Goal: Information Seeking & Learning: Find specific fact

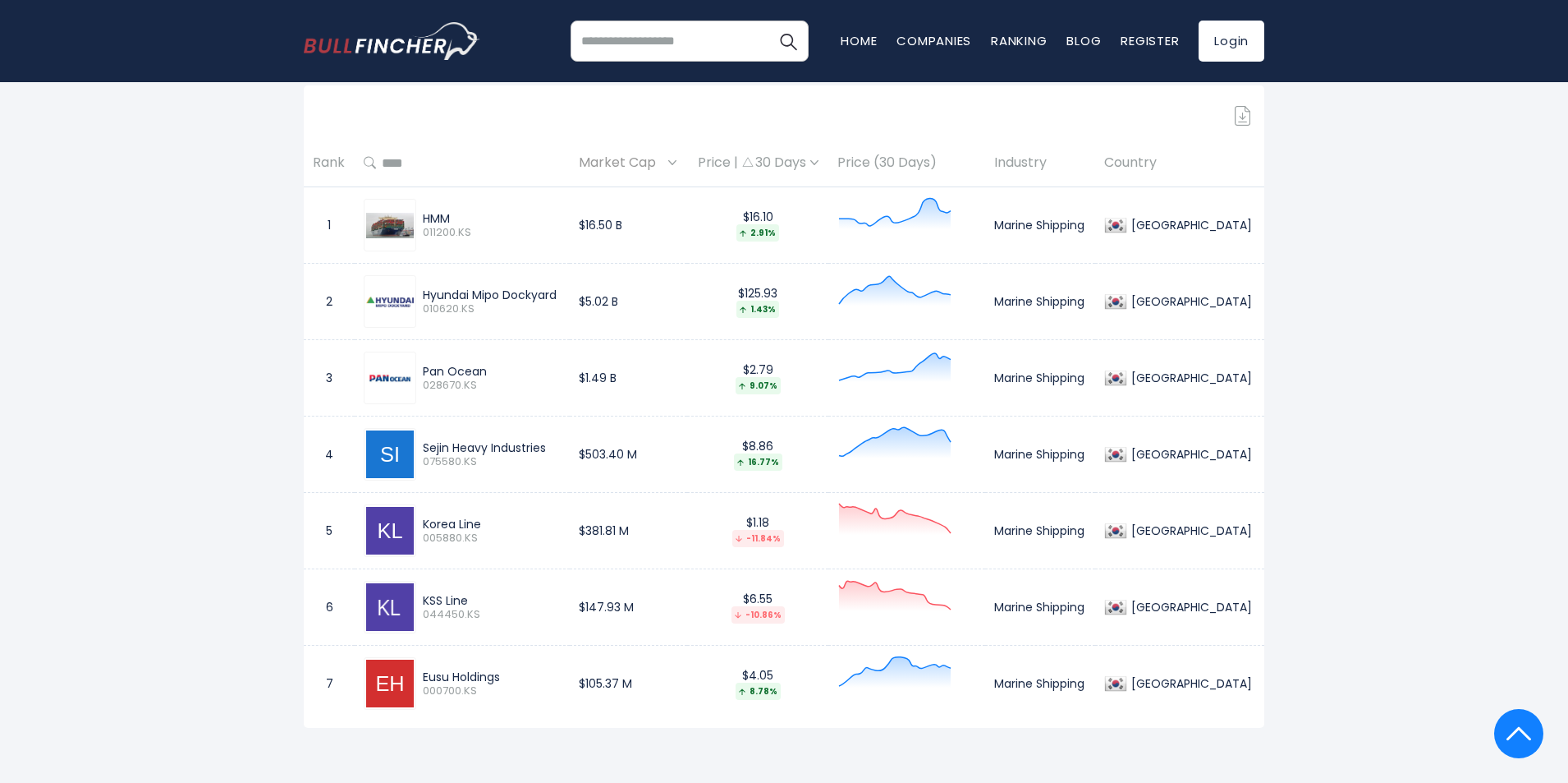
scroll to position [739, 0]
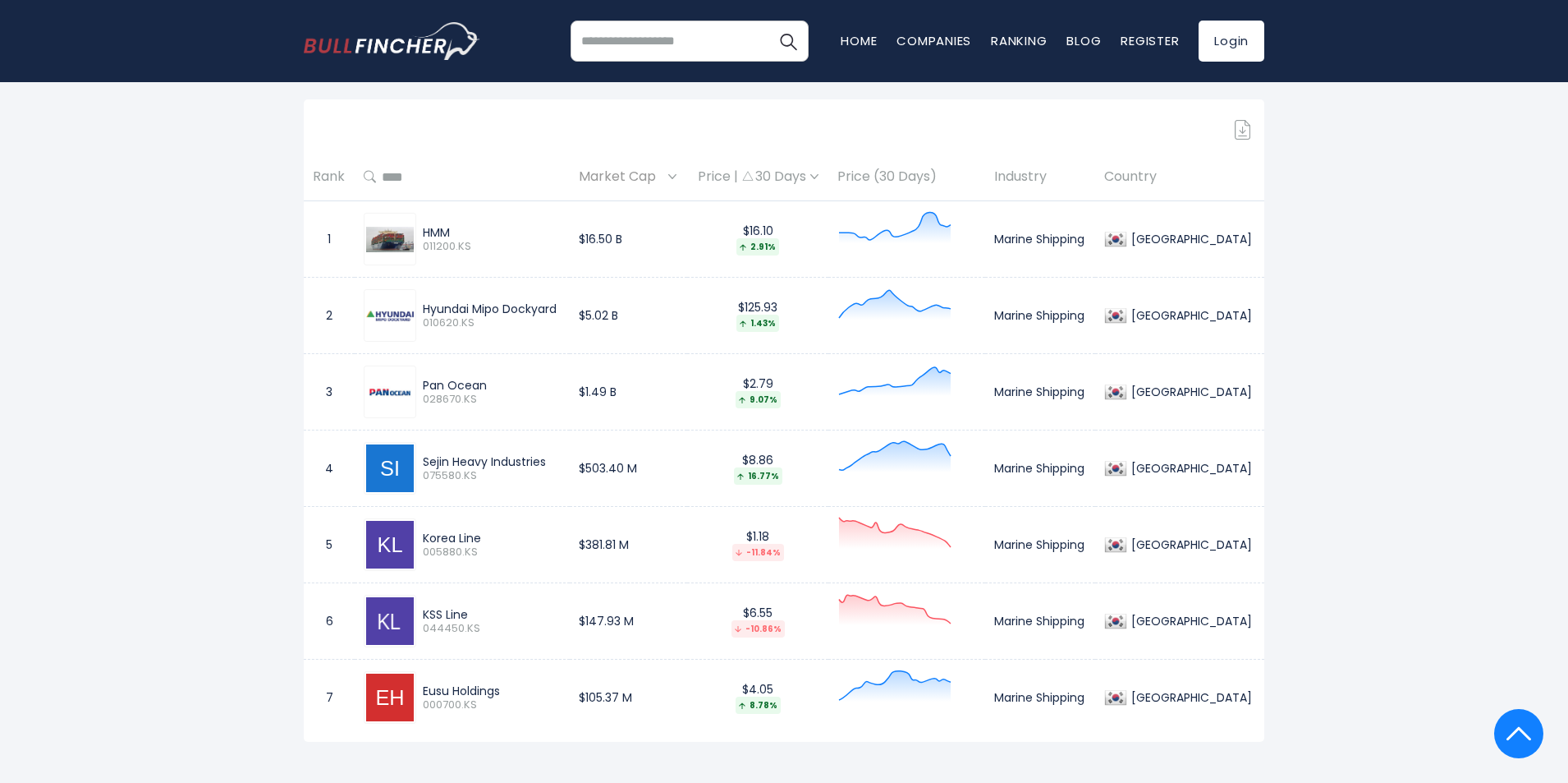
click at [392, 239] on img at bounding box center [390, 238] width 48 height 24
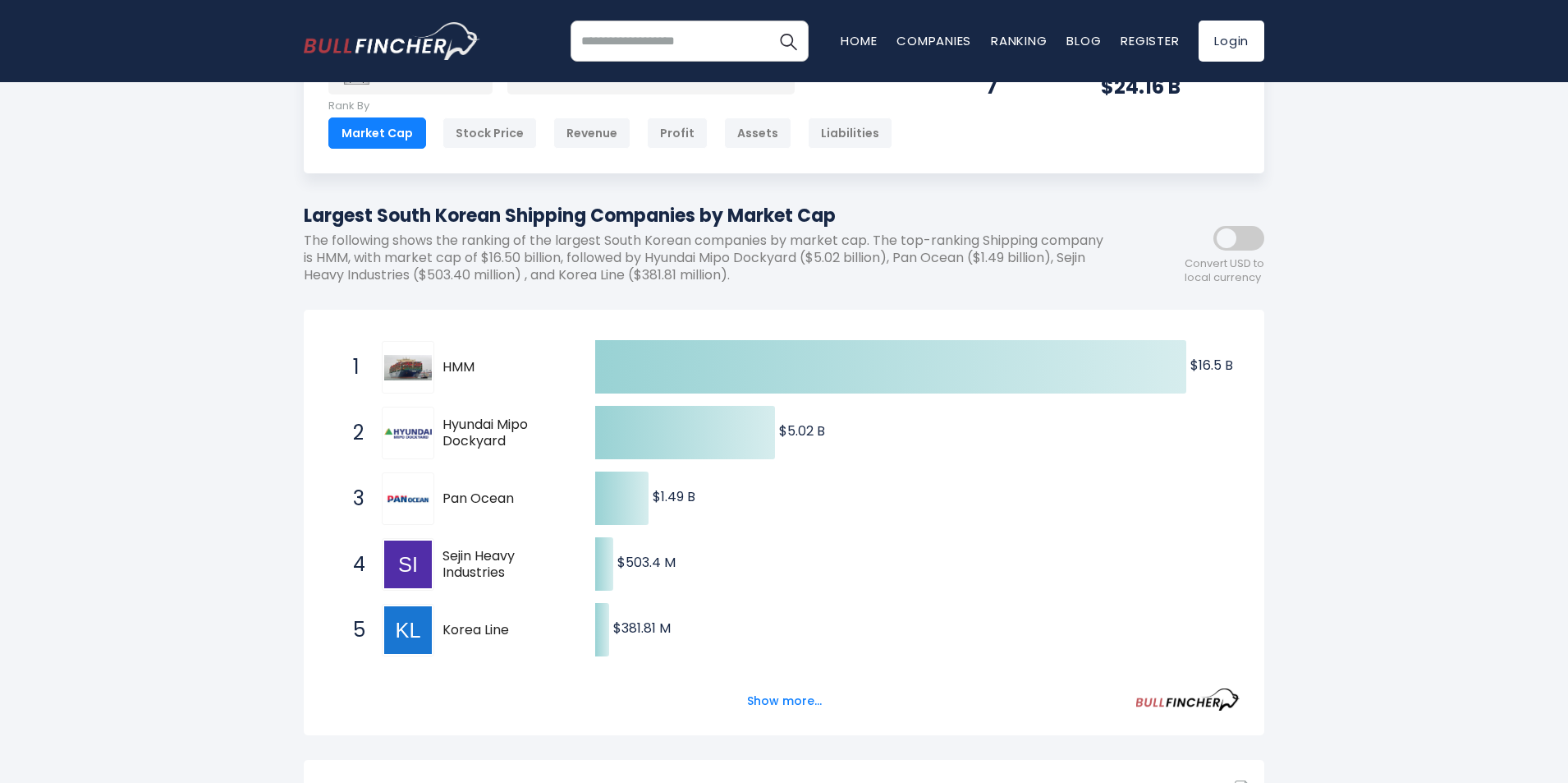
scroll to position [0, 0]
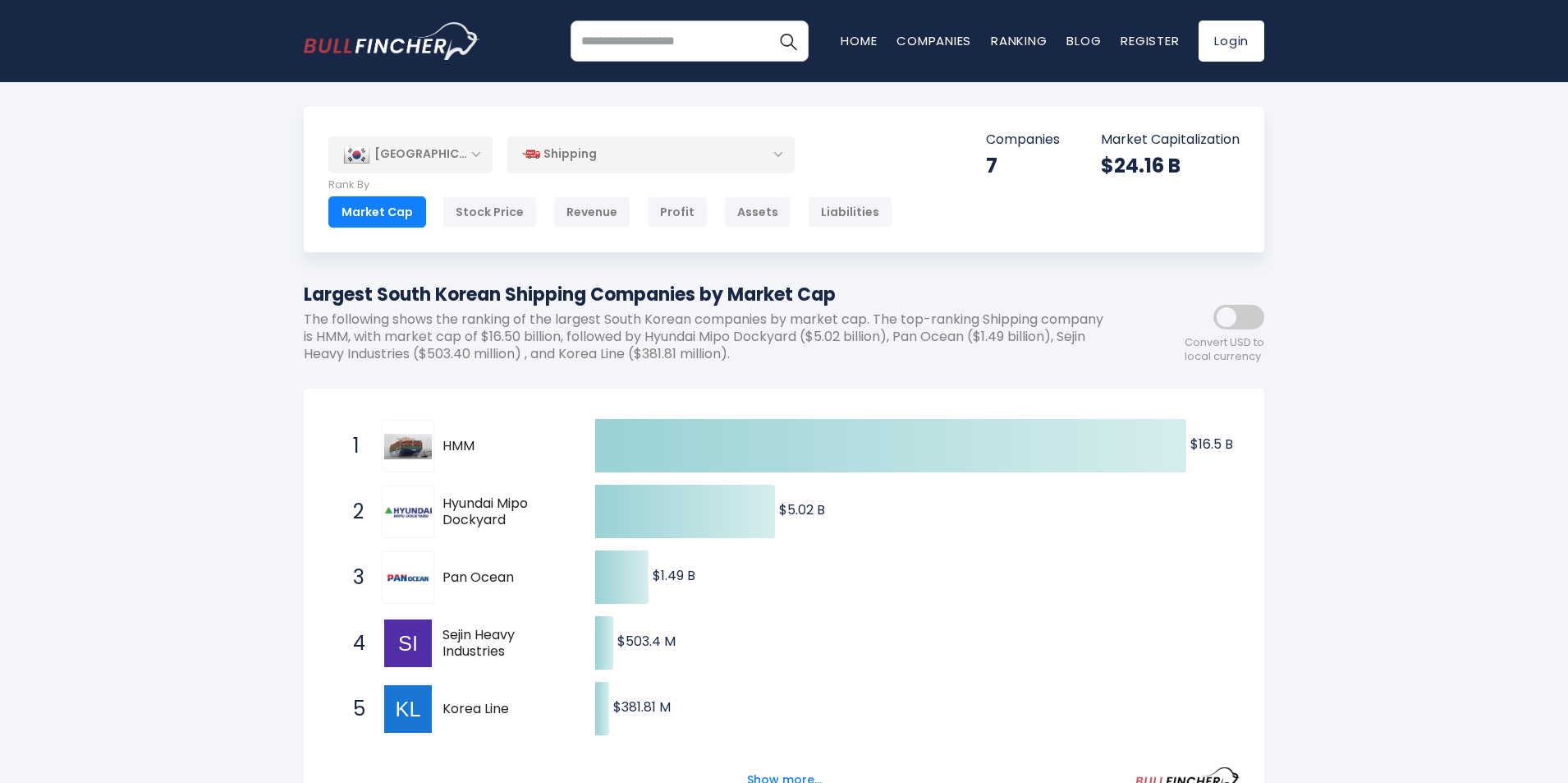
click at [481, 152] on div "[GEOGRAPHIC_DATA]" at bounding box center [410, 154] width 164 height 36
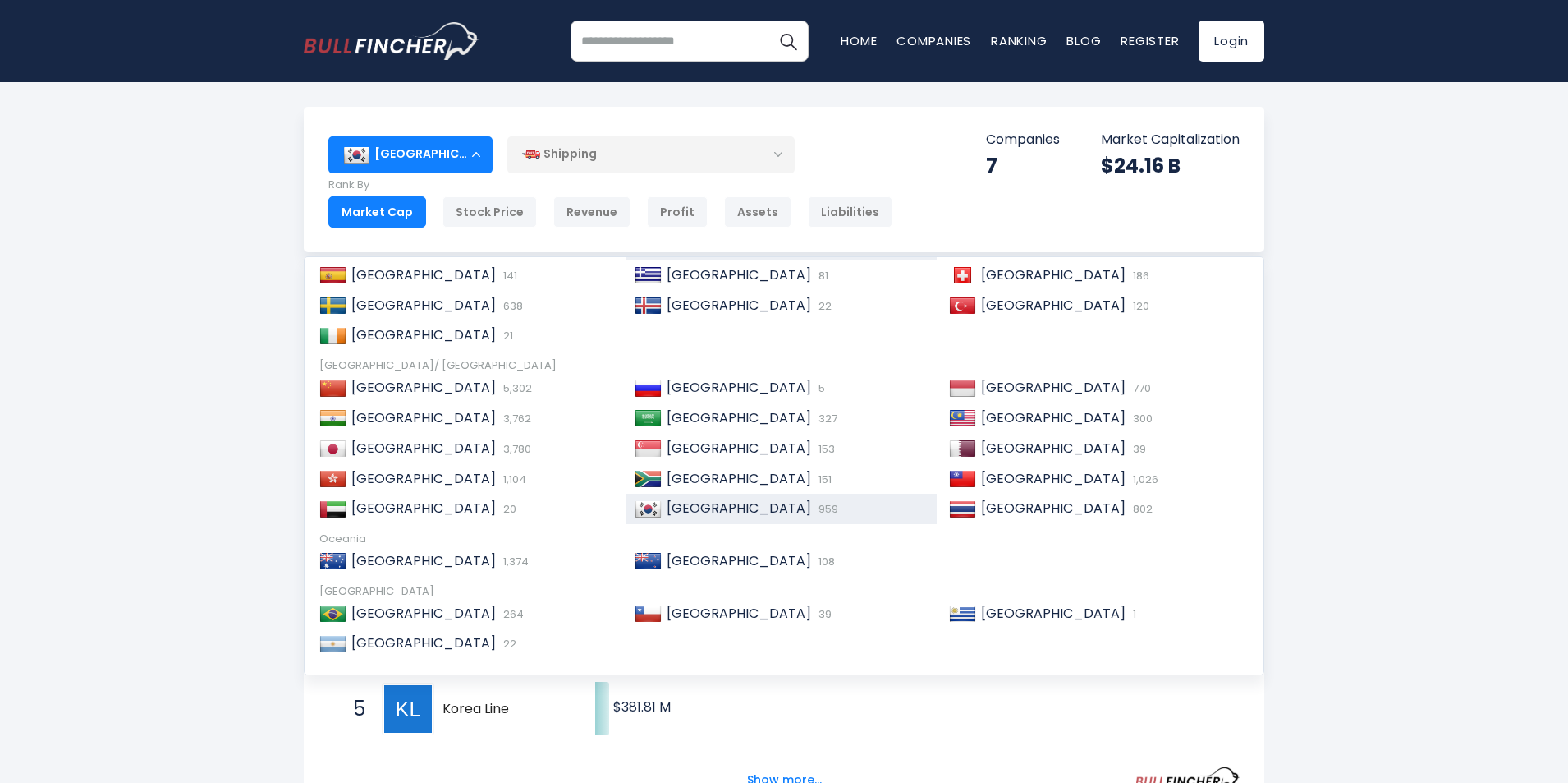
scroll to position [252, 0]
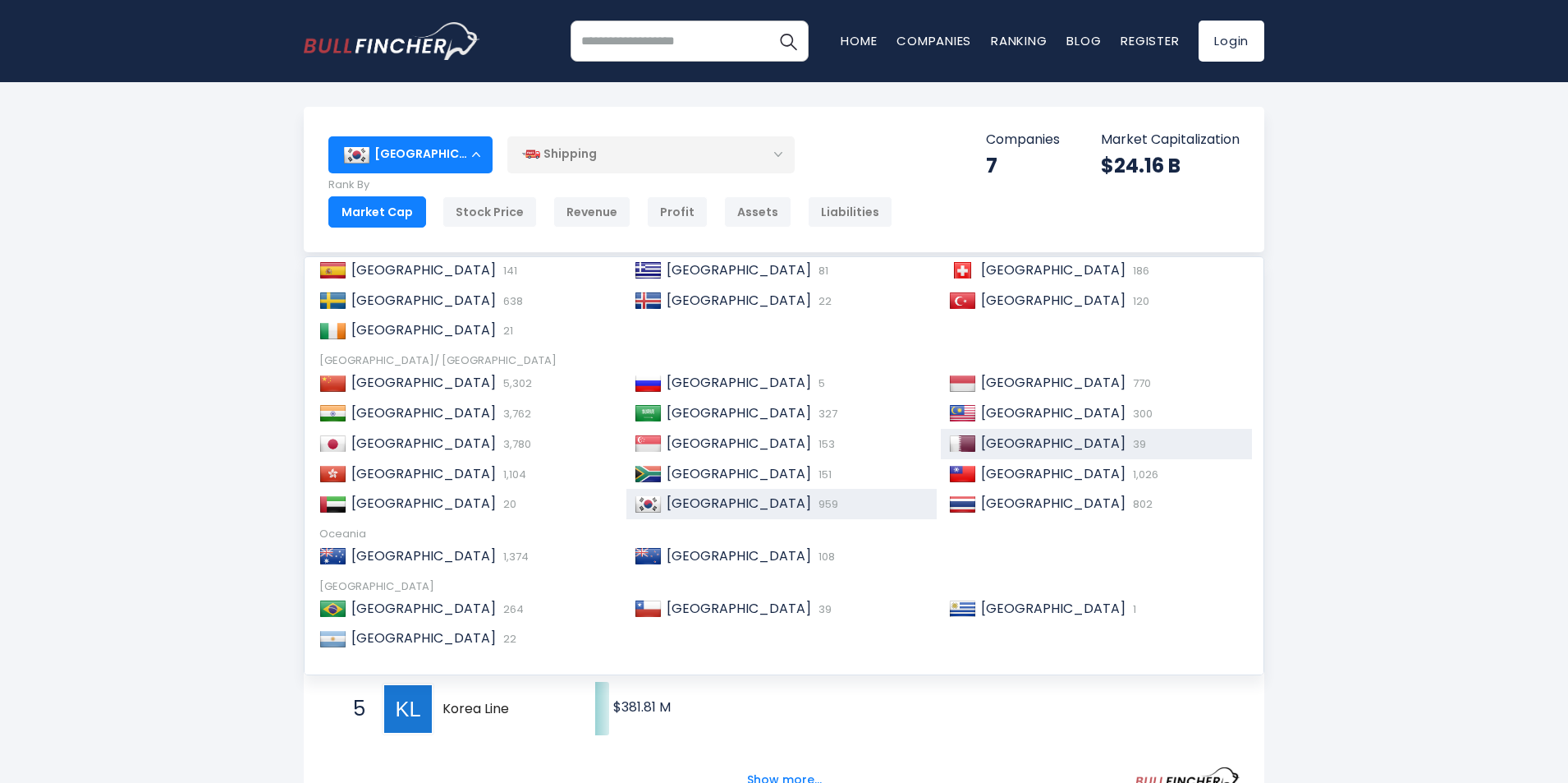
click at [984, 444] on span "[GEOGRAPHIC_DATA]" at bounding box center [1053, 443] width 144 height 19
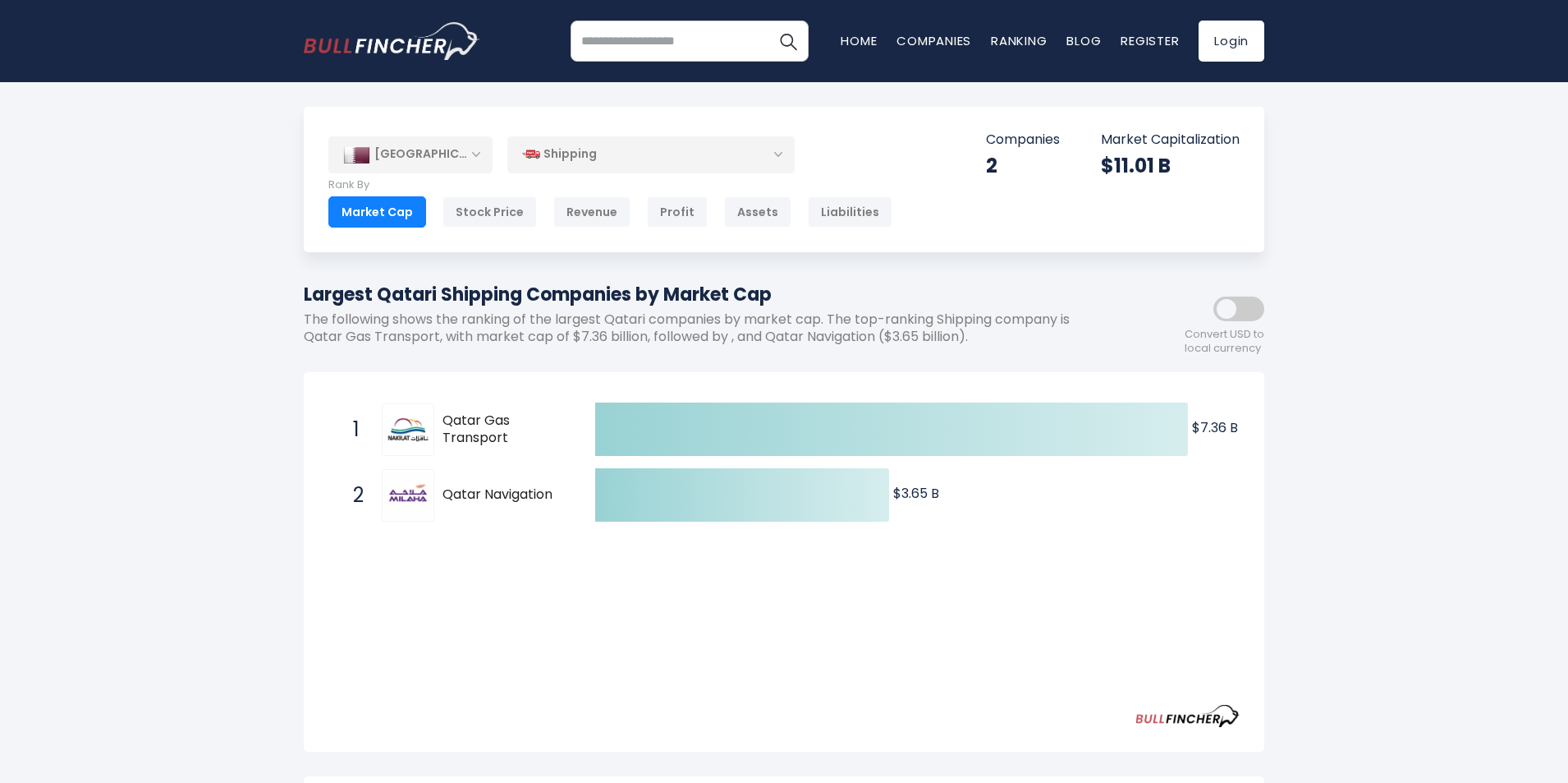
click at [473, 162] on div "[GEOGRAPHIC_DATA]" at bounding box center [410, 154] width 164 height 36
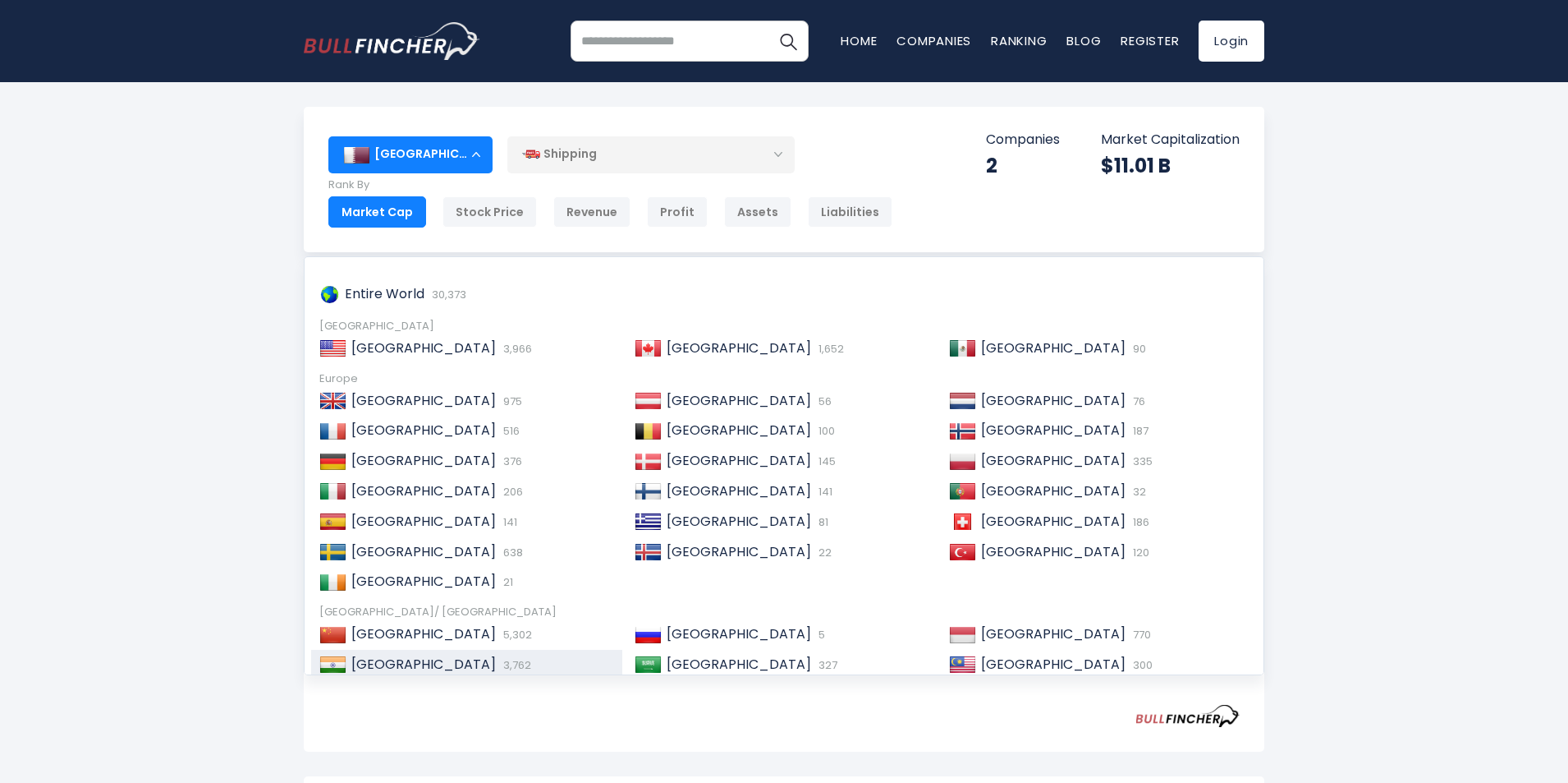
click at [500, 659] on span "3,762" at bounding box center [516, 664] width 32 height 15
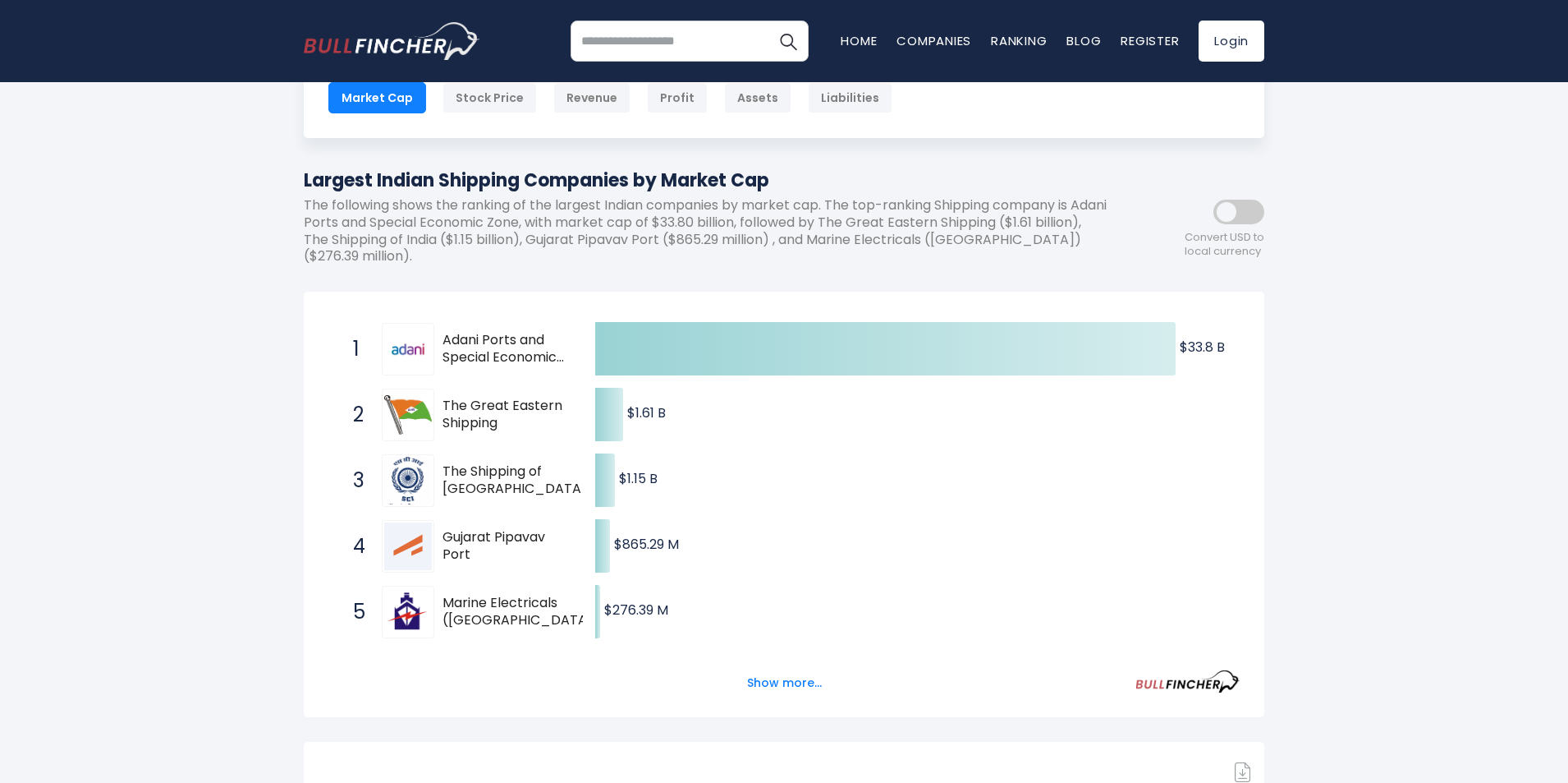
scroll to position [164, 0]
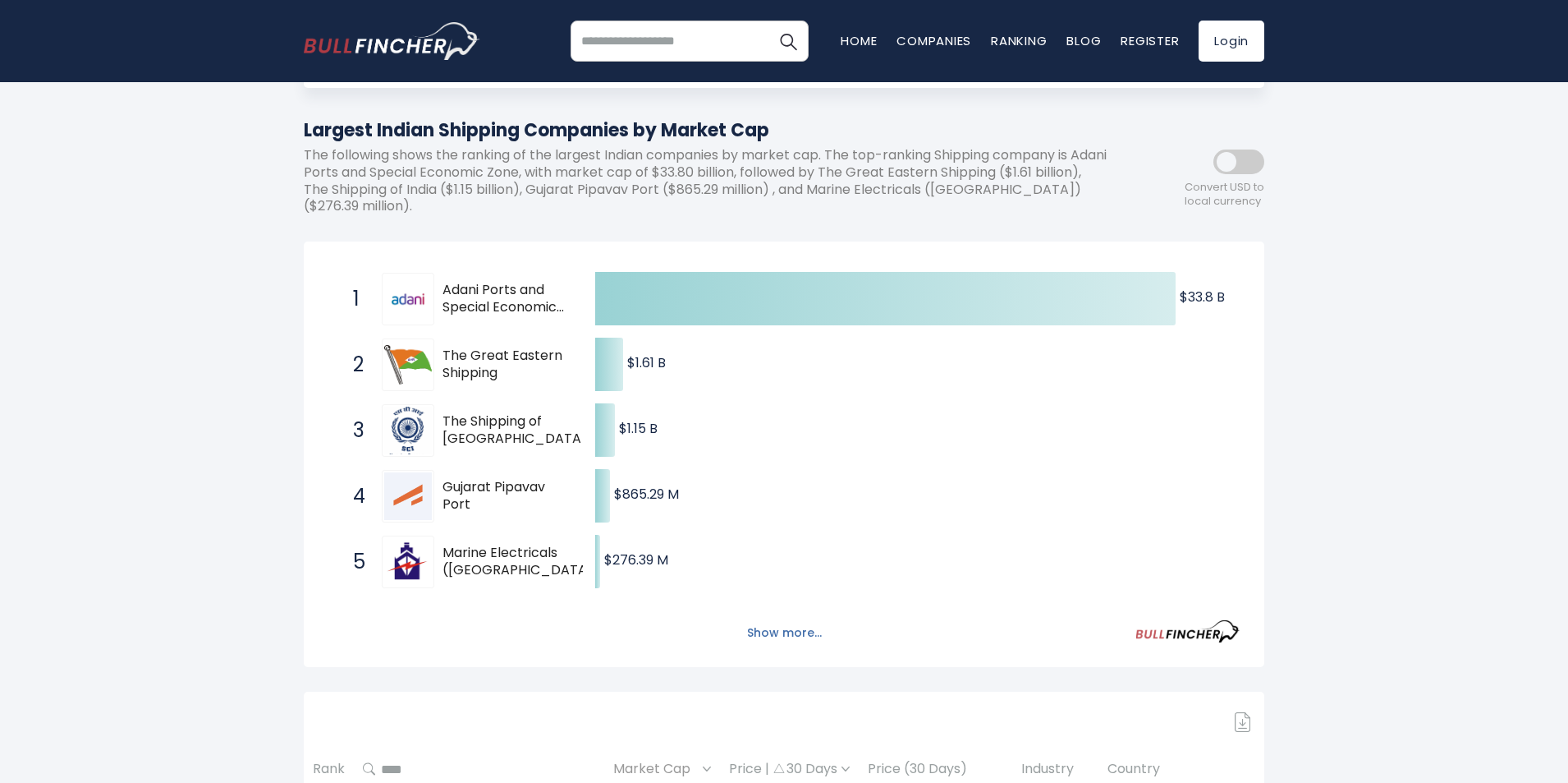
click at [783, 628] on button "Show more..." at bounding box center [784, 632] width 95 height 27
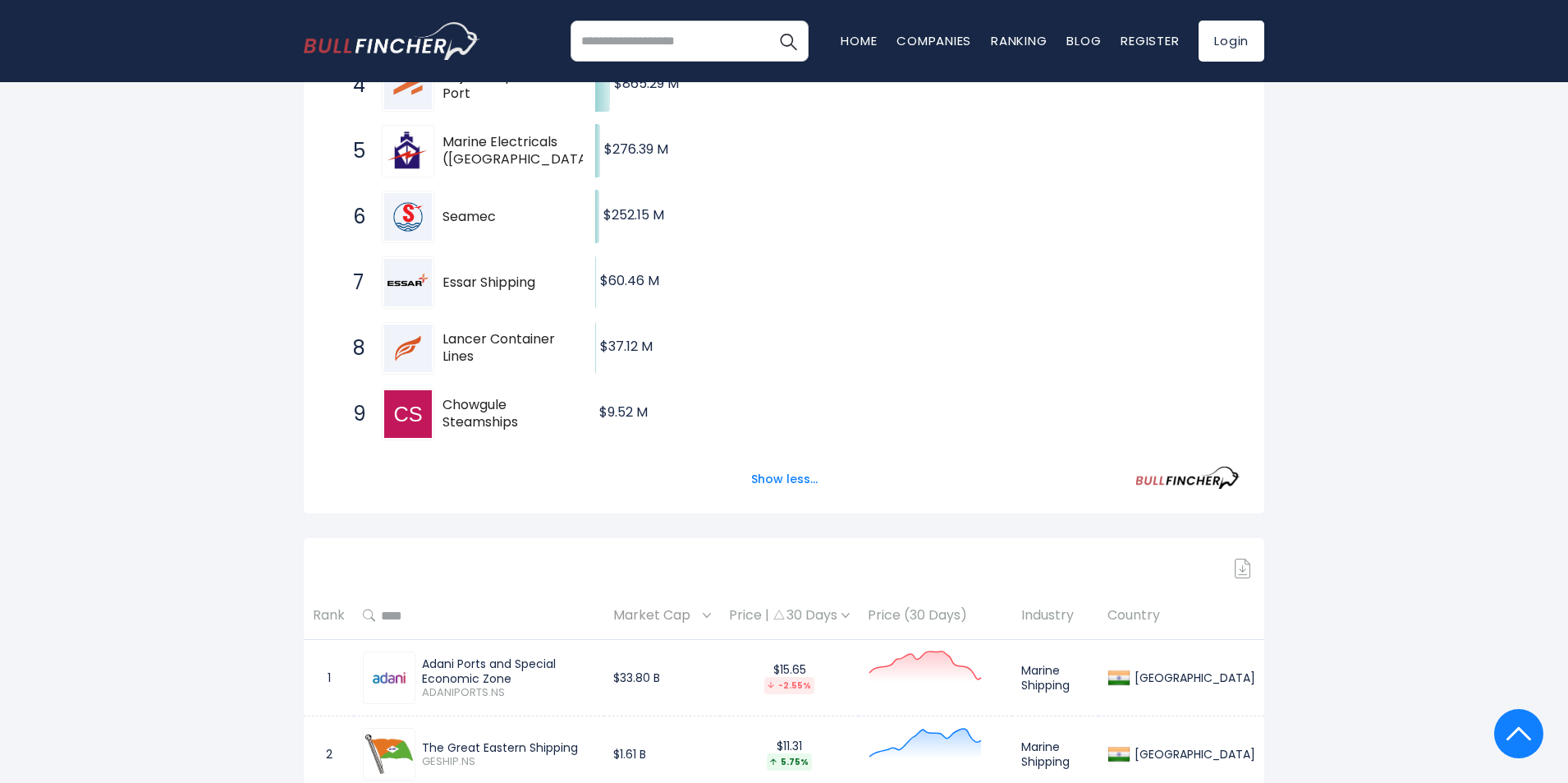
scroll to position [0, 0]
